Goal: Check status

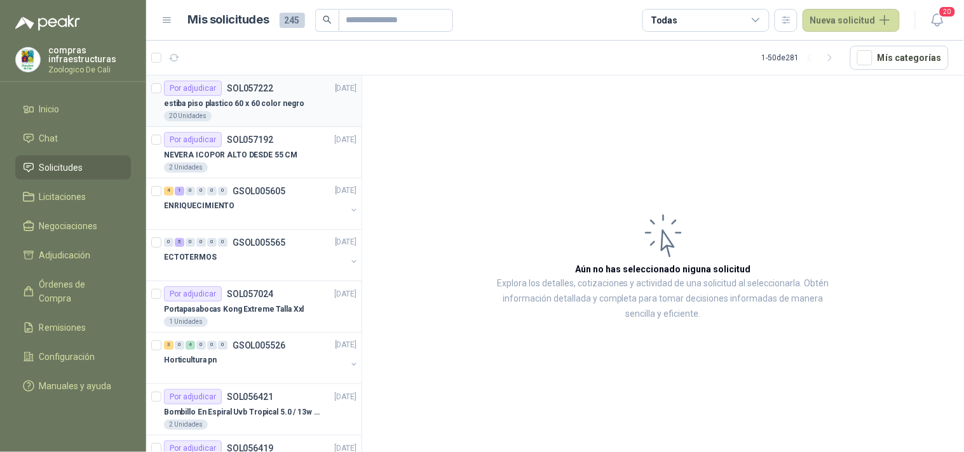
click at [238, 111] on div "20 Unidades" at bounding box center [260, 116] width 193 height 10
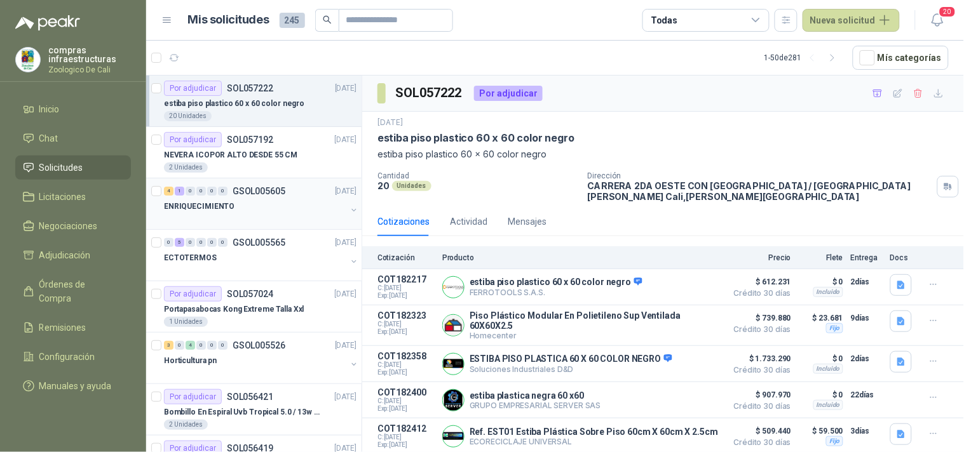
click at [281, 219] on div at bounding box center [255, 219] width 182 height 10
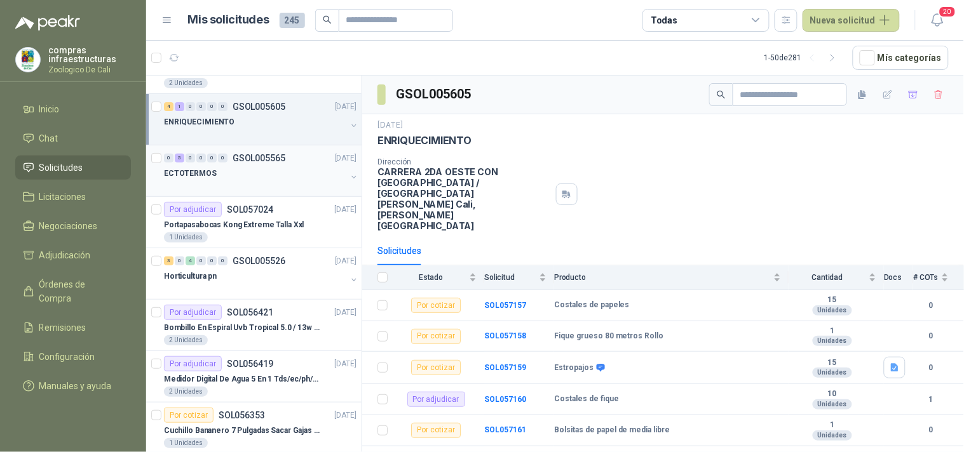
scroll to position [141, 0]
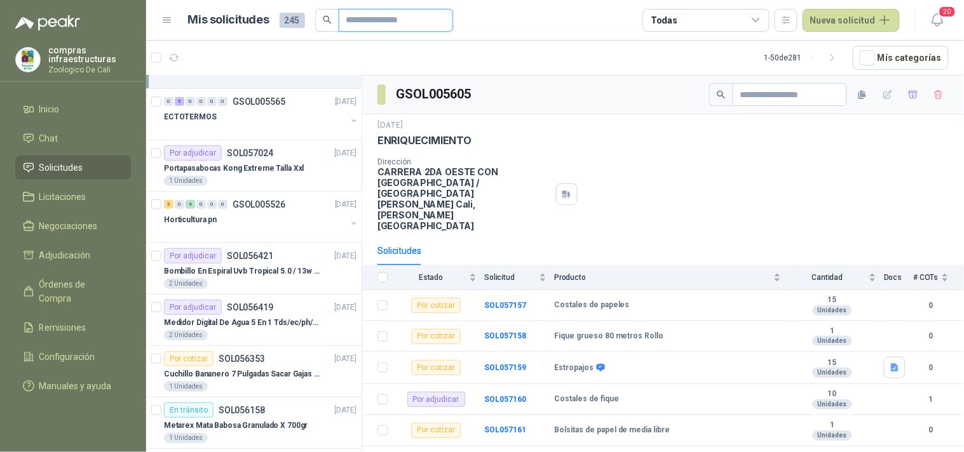
click at [394, 22] on input "text" at bounding box center [390, 21] width 89 height 22
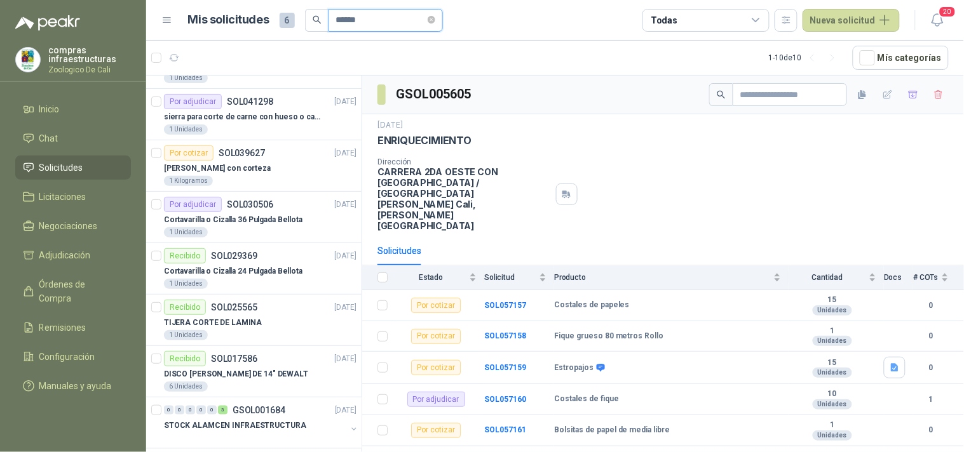
scroll to position [0, 0]
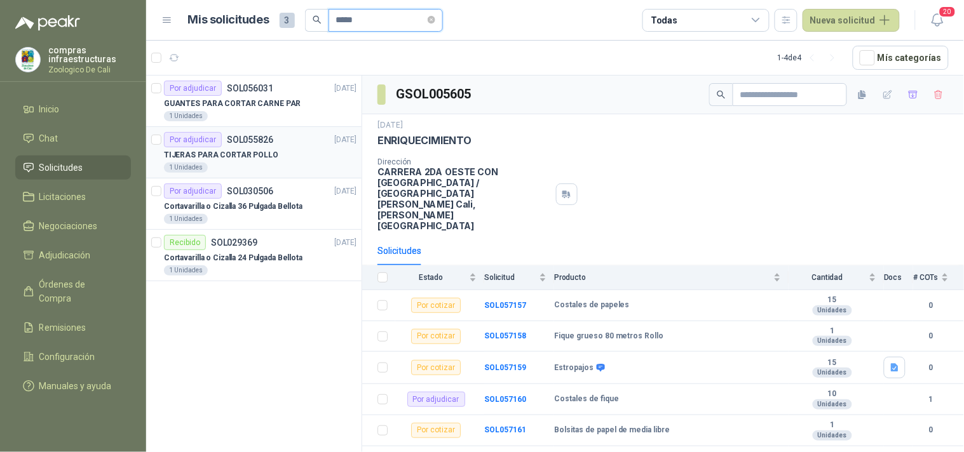
type input "*****"
click at [264, 156] on p "TIJERAS PARA CORTAR POLLO" at bounding box center [221, 155] width 114 height 12
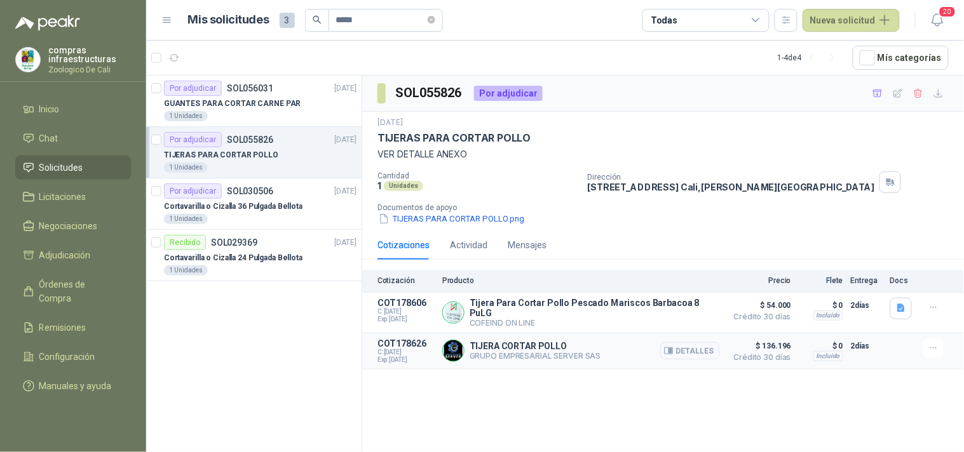
click at [496, 365] on article "COT178626 C: [DATE] Exp: [DATE] TIJERA CORTAR POLLO GRUPO EMPRESARIAL SERVER SA…" at bounding box center [663, 352] width 602 height 36
click at [506, 358] on div "TIJERA CORTAR POLLO GRUPO EMPRESARIAL SERVER SAS Detalles" at bounding box center [581, 351] width 278 height 25
